Goal: Task Accomplishment & Management: Complete application form

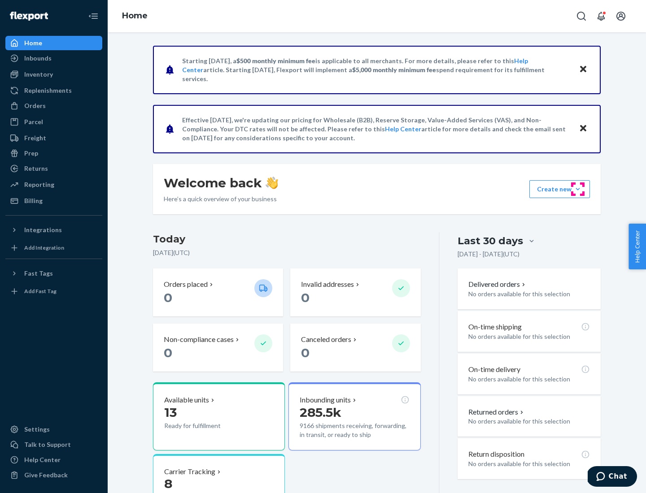
click at [578, 189] on button "Create new Create new inbound Create new order Create new product" at bounding box center [559, 189] width 61 height 18
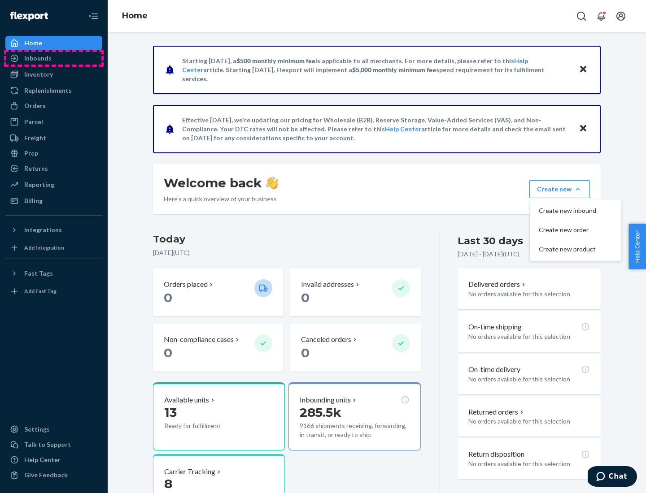
click at [54, 58] on div "Inbounds" at bounding box center [53, 58] width 95 height 13
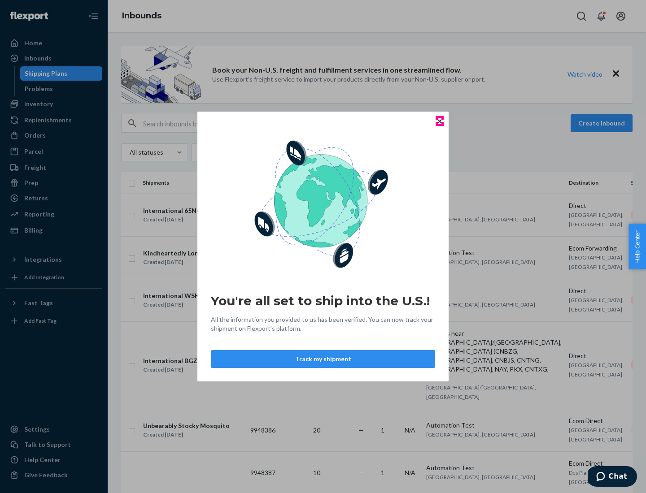
click at [439, 121] on icon "Close" at bounding box center [440, 121] width 4 height 4
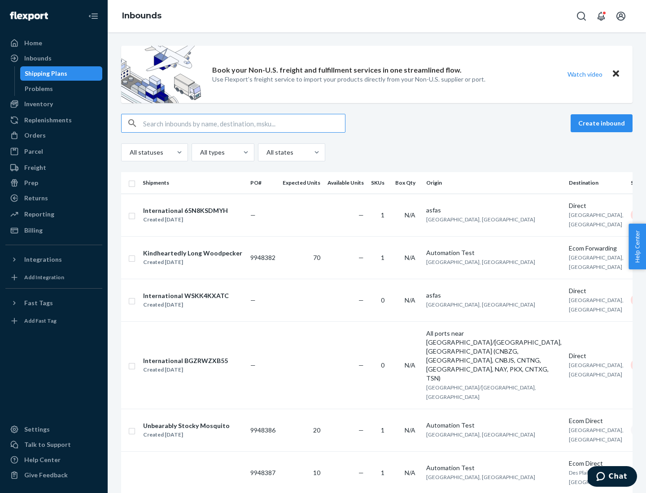
click at [603, 123] on button "Create inbound" at bounding box center [601, 123] width 62 height 18
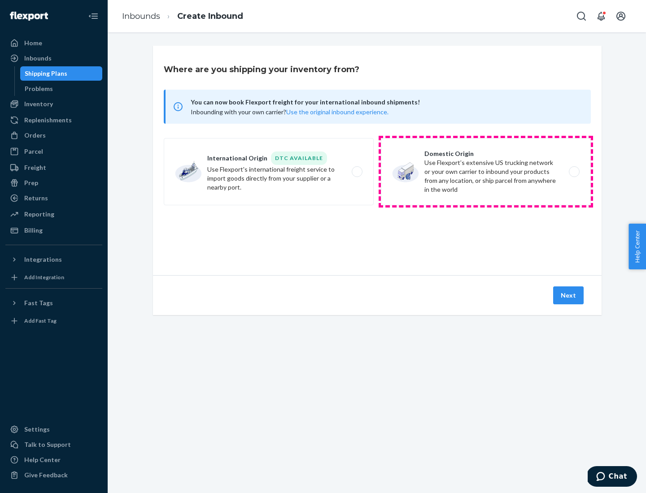
click at [486, 172] on label "Domestic Origin Use Flexport’s extensive US trucking network or your own carrie…" at bounding box center [486, 171] width 210 height 67
click at [574, 172] on input "Domestic Origin Use Flexport’s extensive US trucking network or your own carrie…" at bounding box center [577, 172] width 6 height 6
radio input "true"
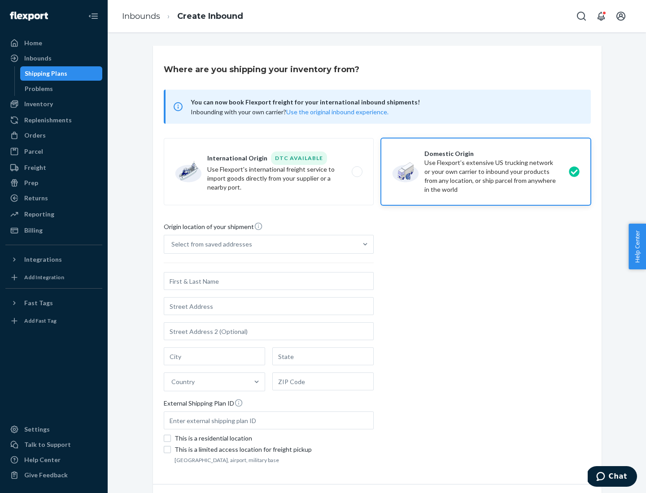
click at [261, 244] on div "Select from saved addresses" at bounding box center [260, 244] width 193 height 18
click at [172, 244] on input "Select from saved addresses" at bounding box center [171, 244] width 1 height 9
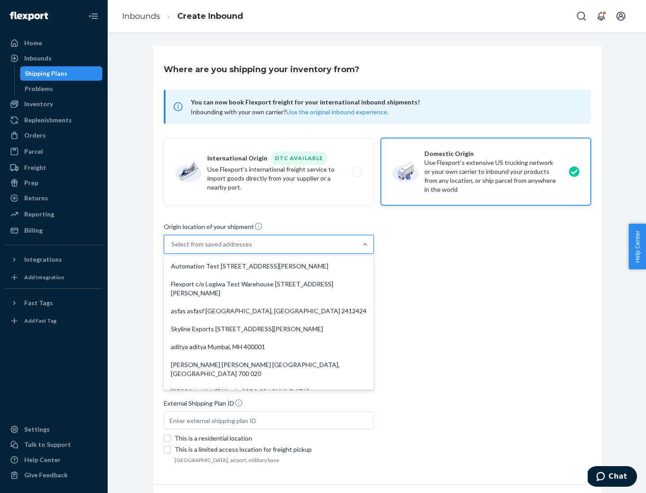
scroll to position [4, 0]
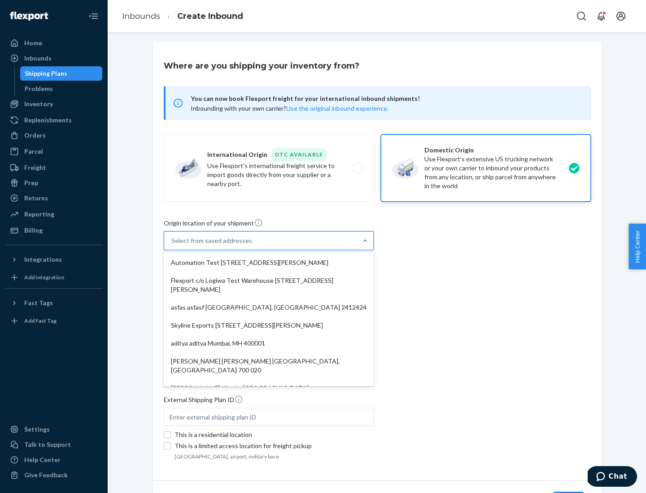
click at [269, 263] on div "Automation Test [STREET_ADDRESS][PERSON_NAME]" at bounding box center [268, 263] width 206 height 18
click at [172, 245] on input "option Automation Test [STREET_ADDRESS][PERSON_NAME]. 9 results available. Use …" at bounding box center [171, 240] width 1 height 9
type input "Automation Test"
type input "9th Floor"
type input "[GEOGRAPHIC_DATA]"
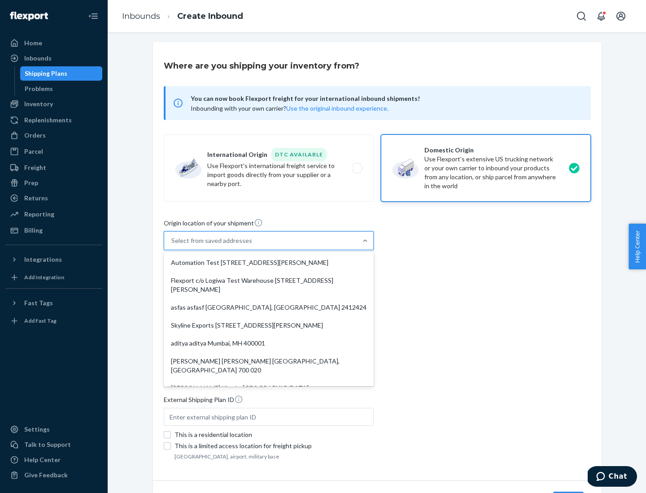
type input "CA"
type input "94104"
type input "[STREET_ADDRESS][PERSON_NAME]"
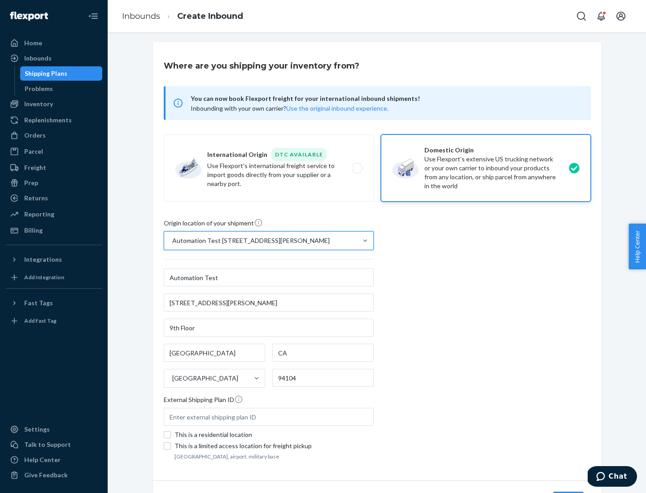
scroll to position [52, 0]
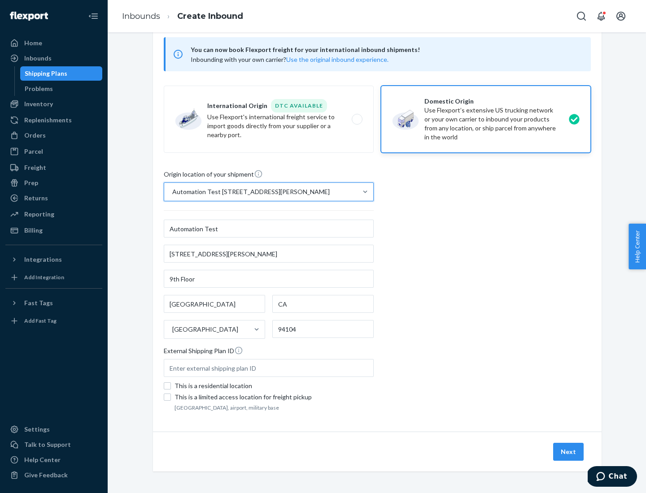
click at [569, 452] on button "Next" at bounding box center [568, 452] width 30 height 18
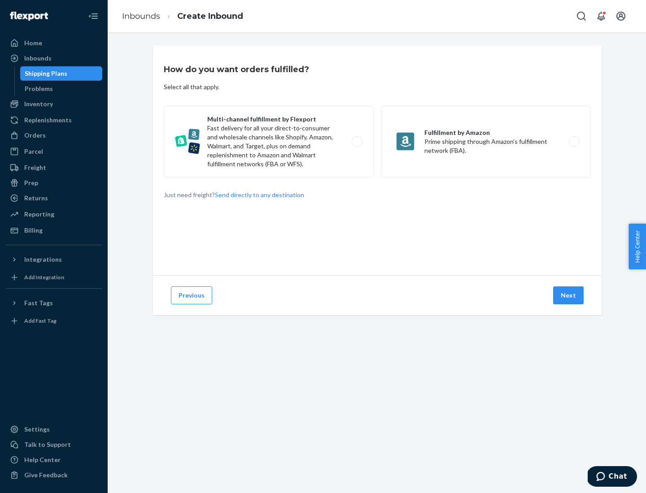
click at [269, 142] on label "Multi-channel fulfillment by Flexport Fast delivery for all your direct-to-cons…" at bounding box center [269, 142] width 210 height 72
click at [356, 142] on input "Multi-channel fulfillment by Flexport Fast delivery for all your direct-to-cons…" at bounding box center [359, 142] width 6 height 6
radio input "true"
click at [569, 296] on button "Next" at bounding box center [568, 296] width 30 height 18
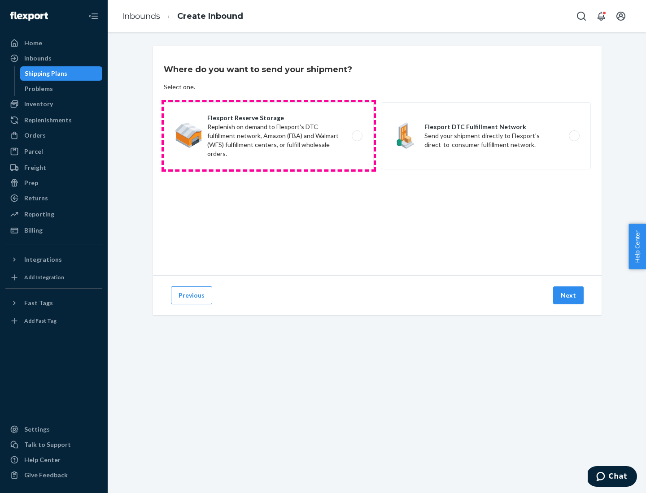
click at [269, 136] on label "Flexport Reserve Storage Replenish on demand to Flexport's DTC fulfillment netw…" at bounding box center [269, 135] width 210 height 67
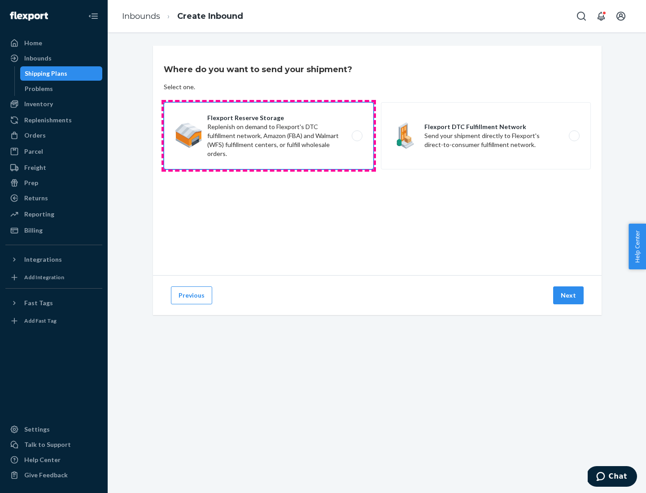
click at [356, 136] on input "Flexport Reserve Storage Replenish on demand to Flexport's DTC fulfillment netw…" at bounding box center [359, 136] width 6 height 6
radio input "true"
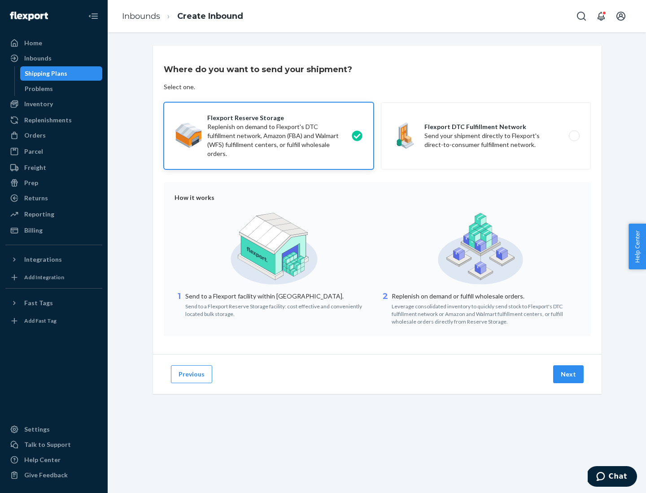
click at [569, 374] on button "Next" at bounding box center [568, 374] width 30 height 18
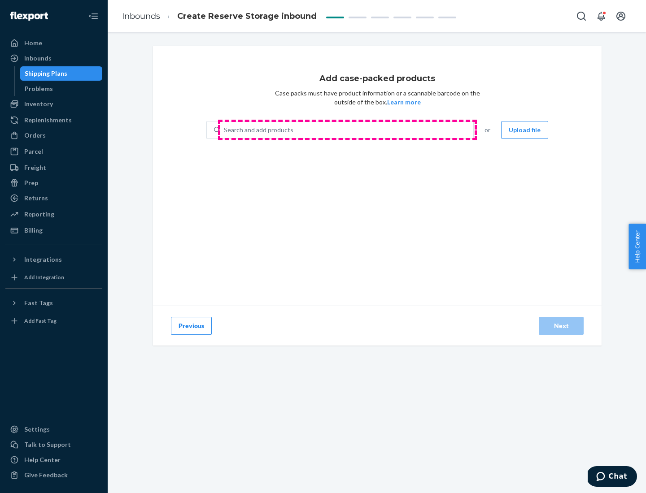
click at [347, 130] on div "Search and add products" at bounding box center [346, 130] width 253 height 16
click at [225, 130] on input "Search and add products" at bounding box center [224, 130] width 1 height 9
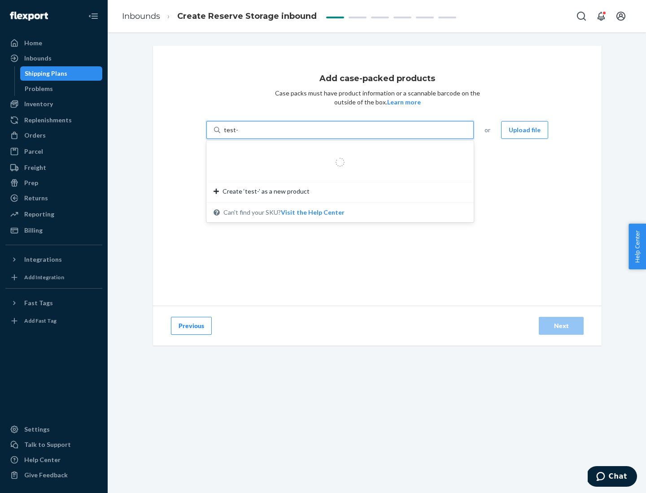
type input "test-syn"
click at [337, 152] on div "test - syn - test" at bounding box center [336, 151] width 246 height 9
click at [247, 135] on input "test-syn" at bounding box center [235, 130] width 23 height 9
type input "1"
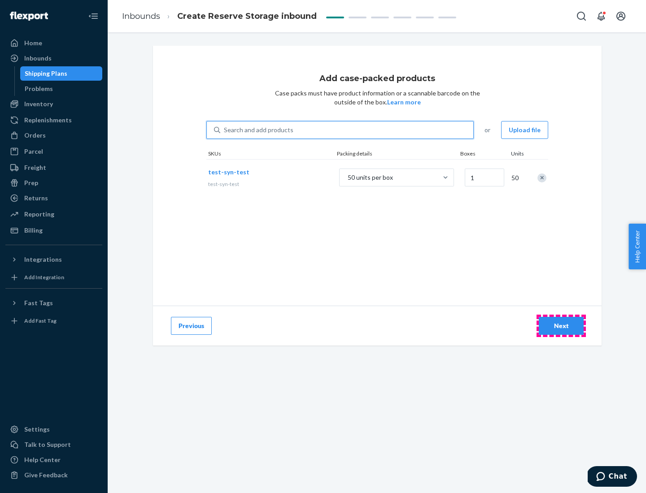
click at [561, 326] on div "Next" at bounding box center [561, 326] width 30 height 9
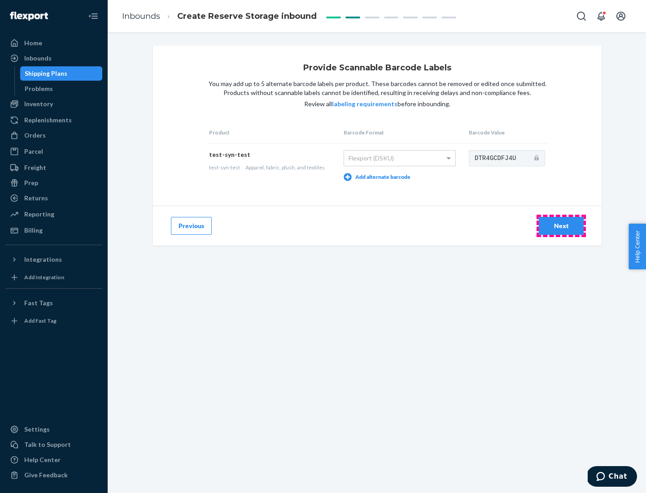
click at [561, 226] on div "Next" at bounding box center [561, 226] width 30 height 9
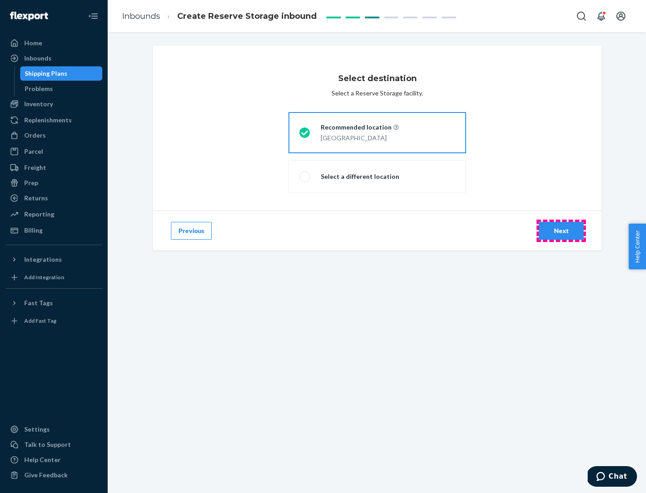
click at [561, 231] on div "Next" at bounding box center [561, 230] width 30 height 9
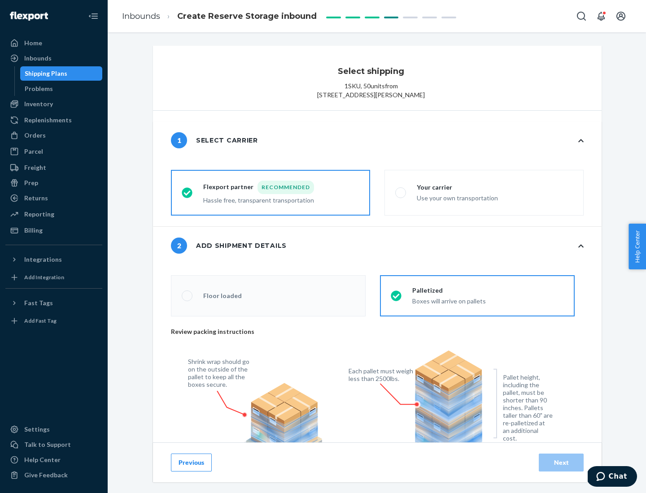
radio input "false"
type input "1"
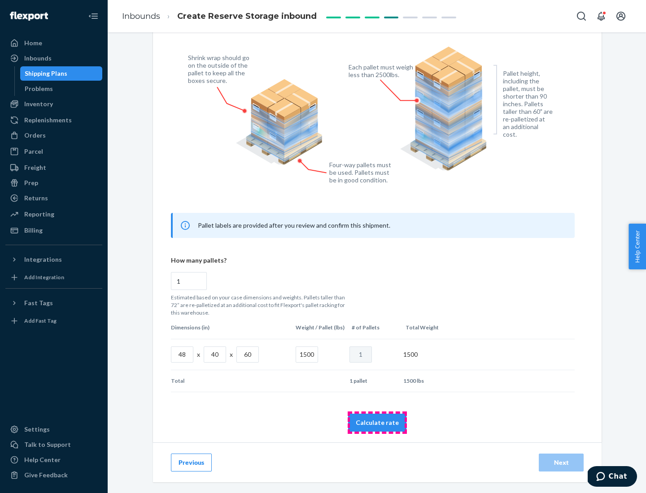
click at [377, 422] on button "Calculate rate" at bounding box center [377, 423] width 58 height 18
radio input "false"
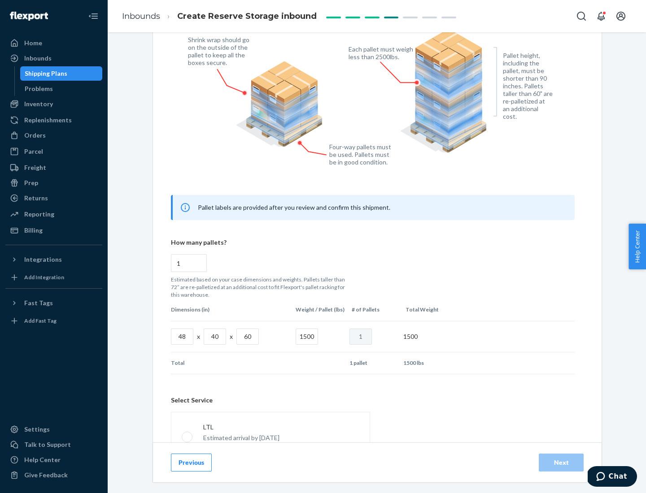
scroll to position [396, 0]
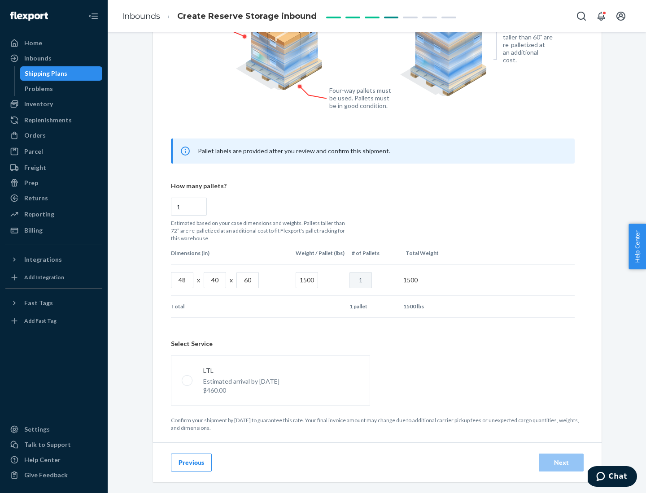
click at [270, 380] on p "Estimated arrival by [DATE]" at bounding box center [241, 381] width 76 height 9
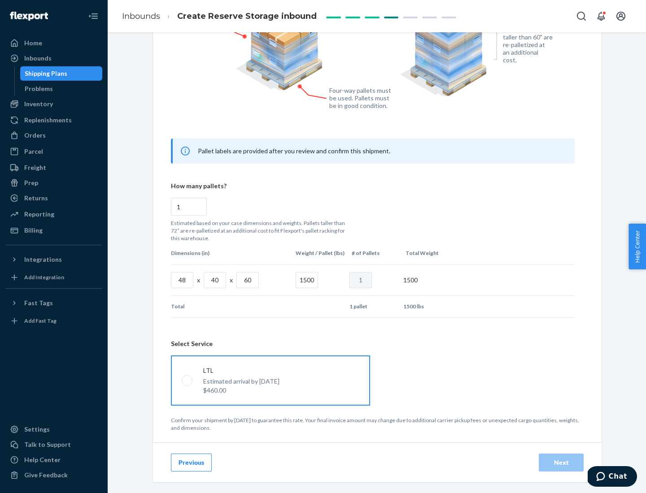
click at [187, 380] on input "LTL Estimated arrival by [DATE] $460.00" at bounding box center [185, 381] width 6 height 6
radio input "true"
radio input "false"
click at [561, 462] on div "Next" at bounding box center [561, 462] width 30 height 9
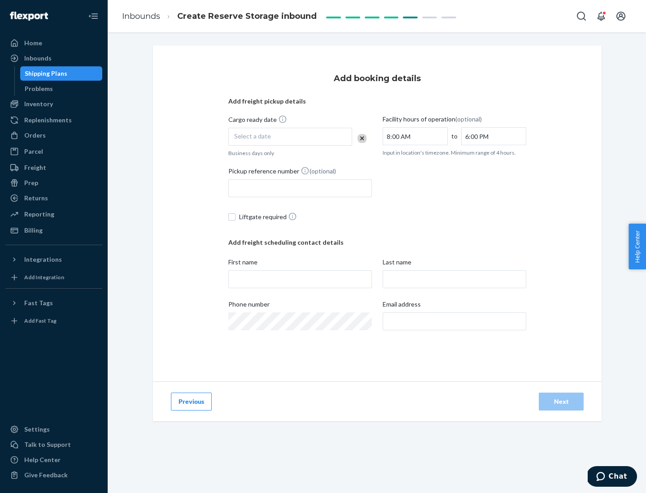
click at [290, 137] on div "Select a date" at bounding box center [290, 137] width 124 height 18
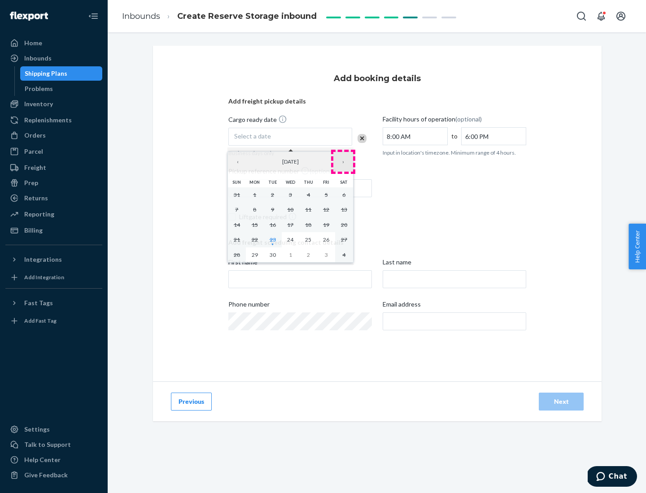
click at [343, 162] on button "›" at bounding box center [343, 162] width 20 height 20
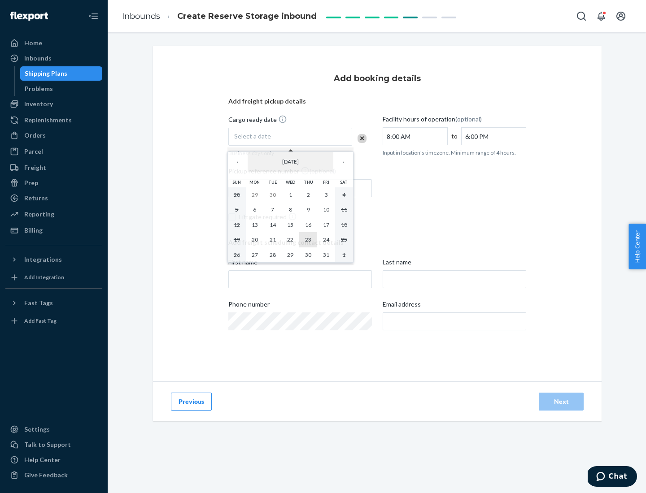
click at [308, 239] on abbr "23" at bounding box center [308, 239] width 6 height 7
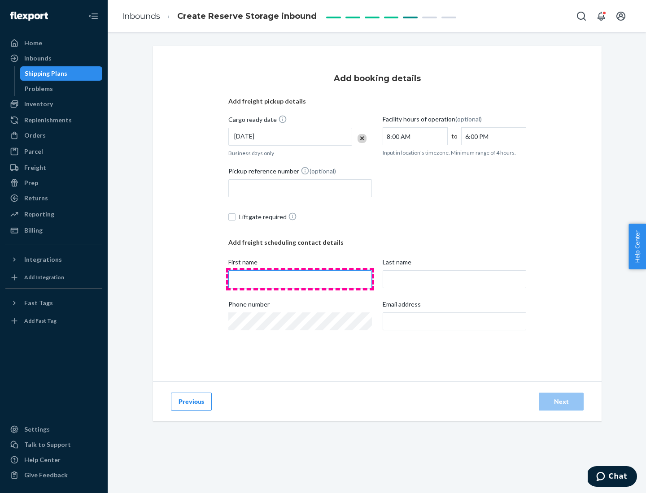
click at [300, 279] on input "First name" at bounding box center [299, 279] width 143 height 18
type input "[PERSON_NAME]"
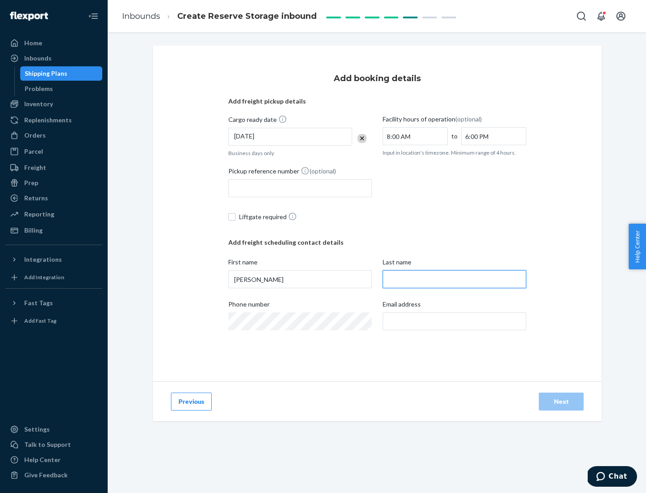
click at [454, 279] on input "Last name" at bounding box center [454, 279] width 143 height 18
type input "Doe"
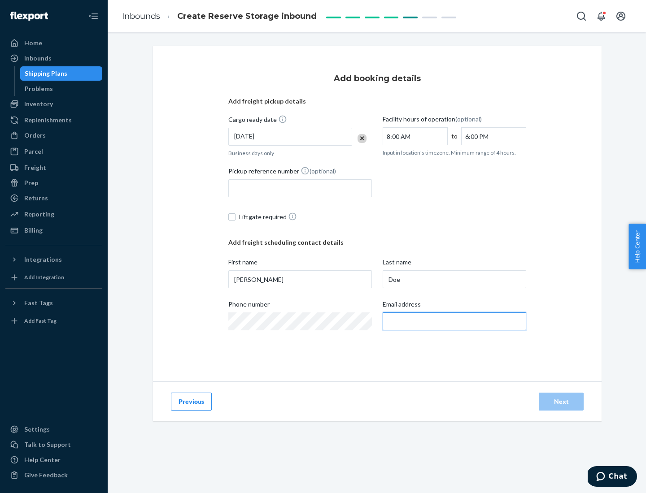
click at [454, 322] on input "Email address" at bounding box center [454, 322] width 143 height 18
type input "[EMAIL_ADDRESS][DOMAIN_NAME]"
click at [561, 402] on div "Next" at bounding box center [561, 401] width 30 height 9
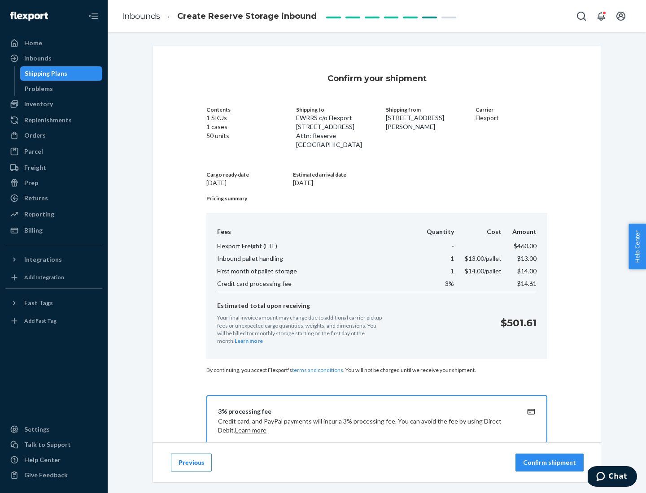
scroll to position [129, 0]
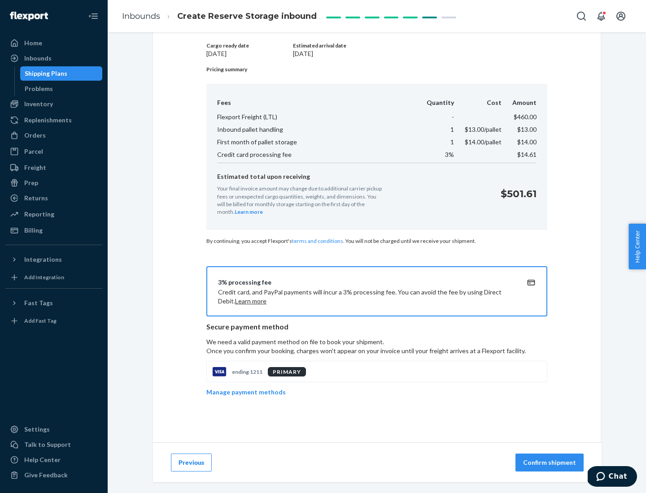
click at [550, 463] on p "Confirm shipment" at bounding box center [549, 462] width 53 height 9
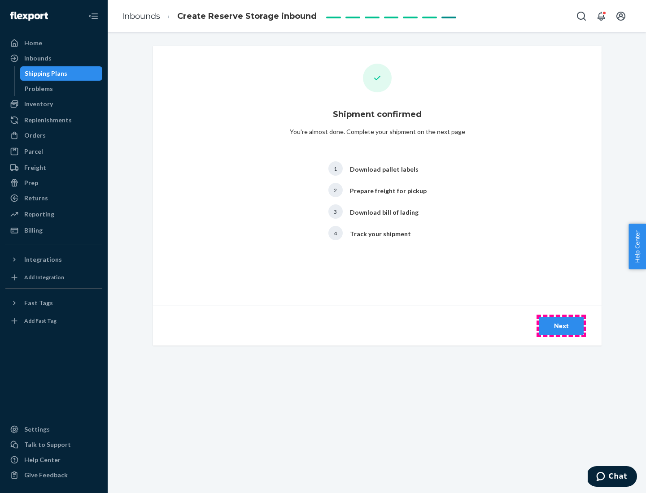
click at [561, 326] on div "Next" at bounding box center [561, 326] width 30 height 9
